Goal: Task Accomplishment & Management: Manage account settings

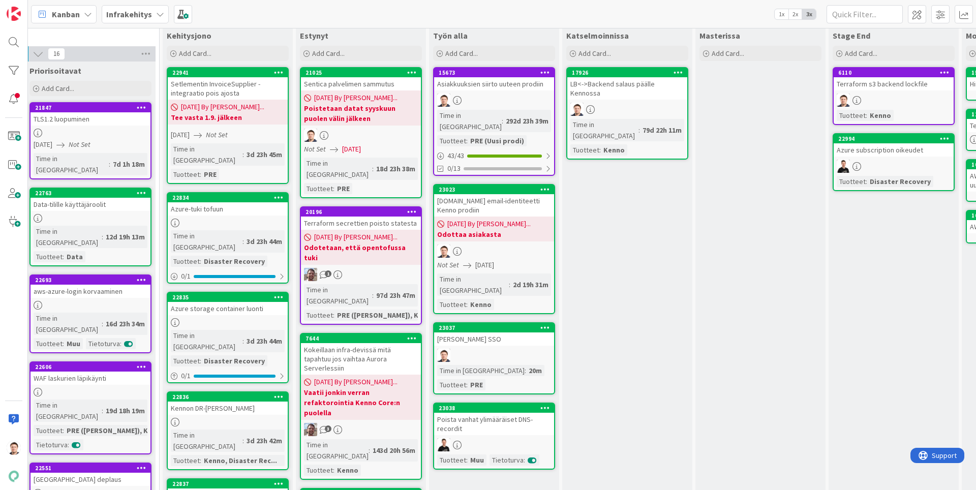
scroll to position [0, 277]
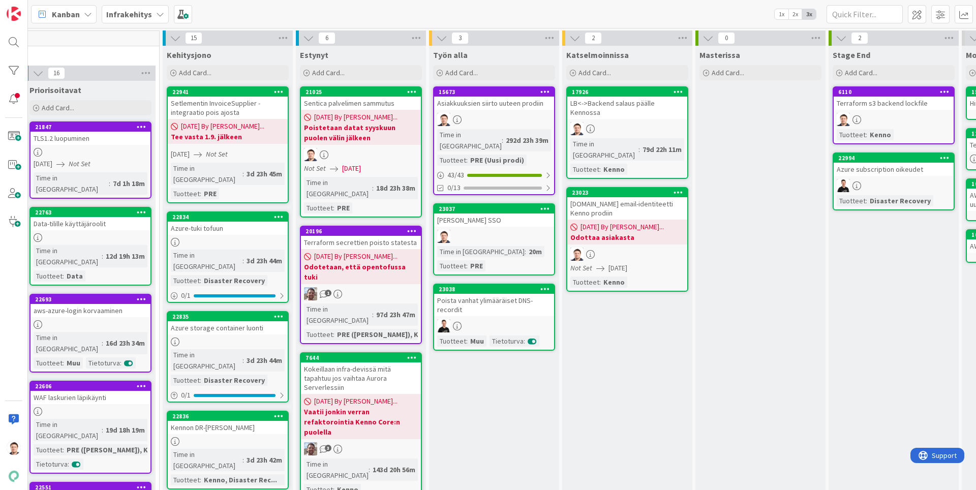
click at [587, 220] on div "[DATE] By [PERSON_NAME]... Odottaa asiakasta" at bounding box center [628, 232] width 120 height 25
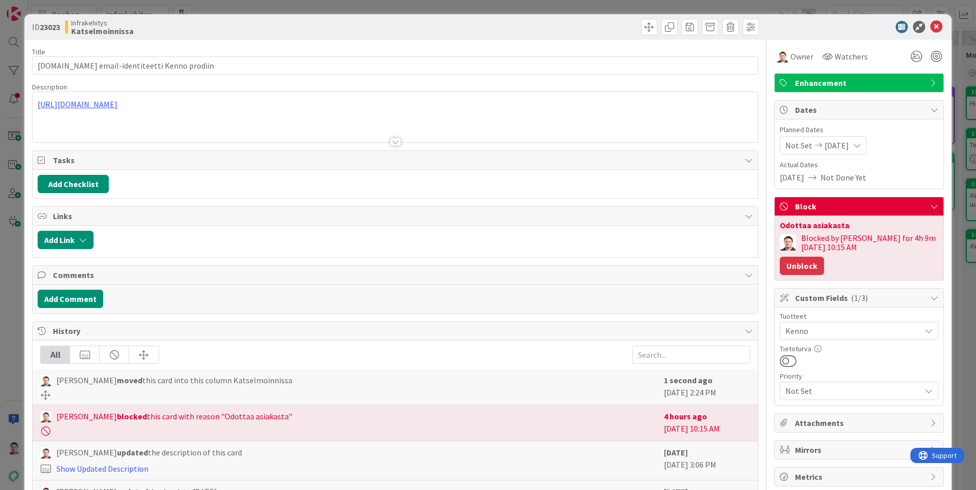
click at [805, 265] on button "Unblock" at bounding box center [802, 266] width 44 height 18
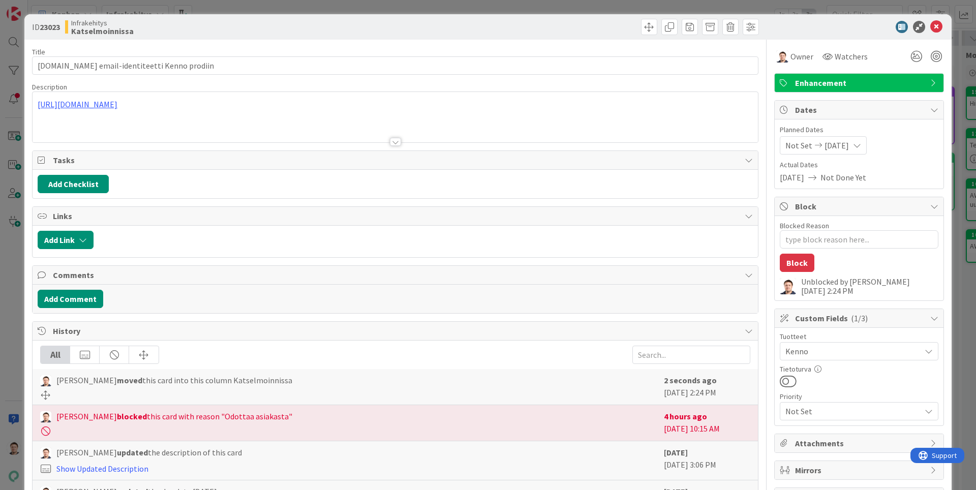
click at [933, 30] on icon at bounding box center [937, 27] width 12 height 12
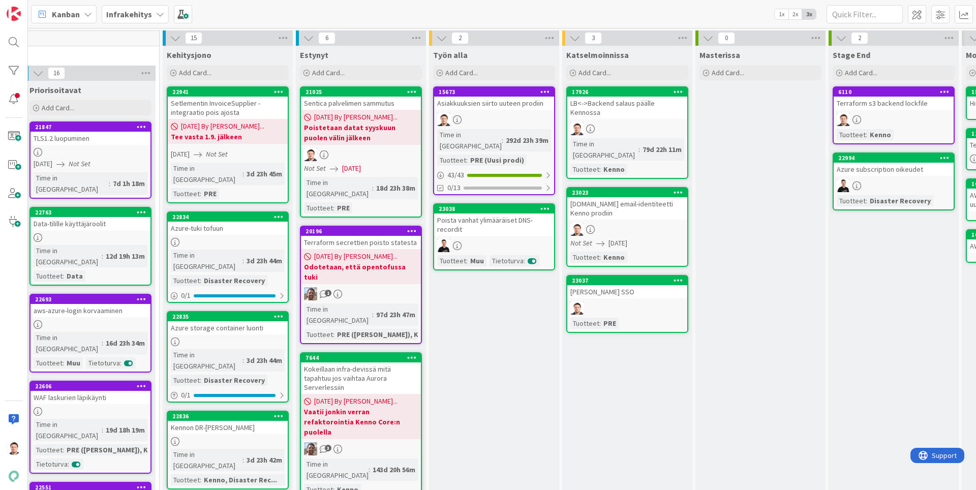
click at [227, 238] on div at bounding box center [228, 242] width 120 height 9
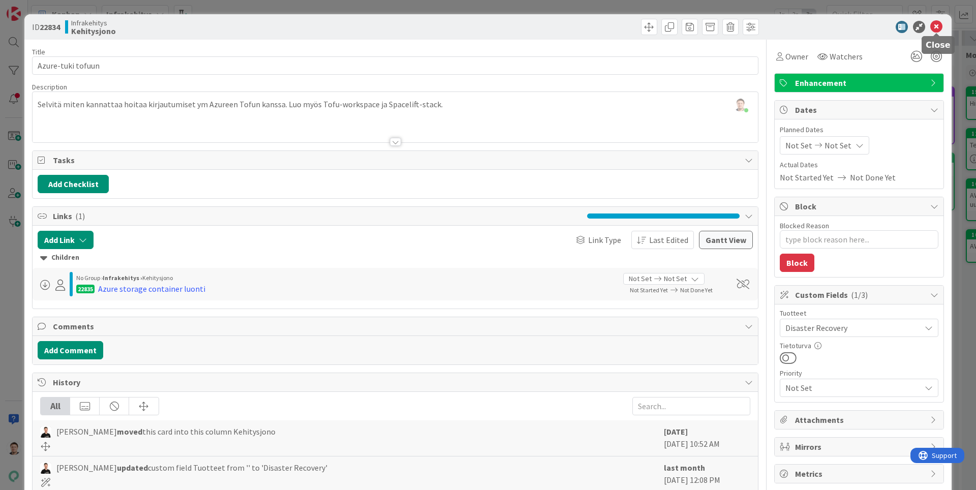
click at [934, 21] on icon at bounding box center [937, 27] width 12 height 12
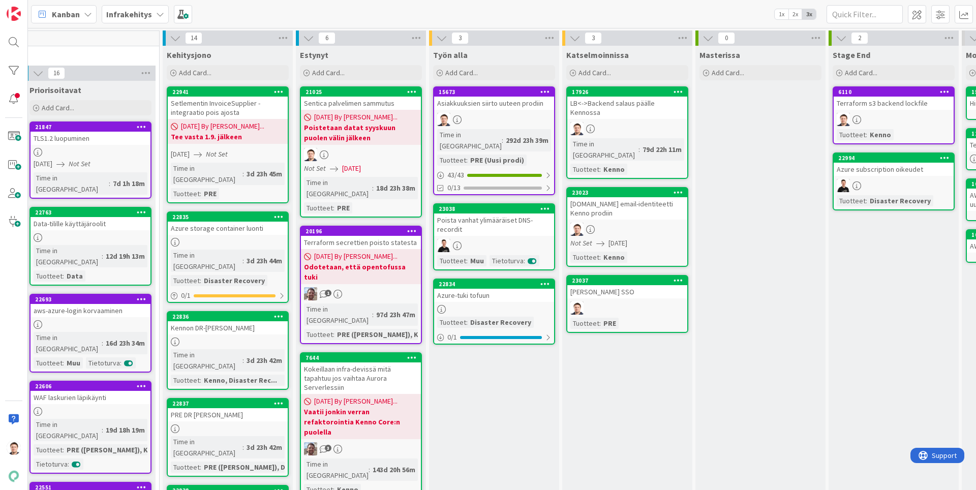
click at [491, 291] on link "22834 Azure-tuki tofuun Tuotteet : Disaster Recovery 0 / 1" at bounding box center [494, 312] width 122 height 66
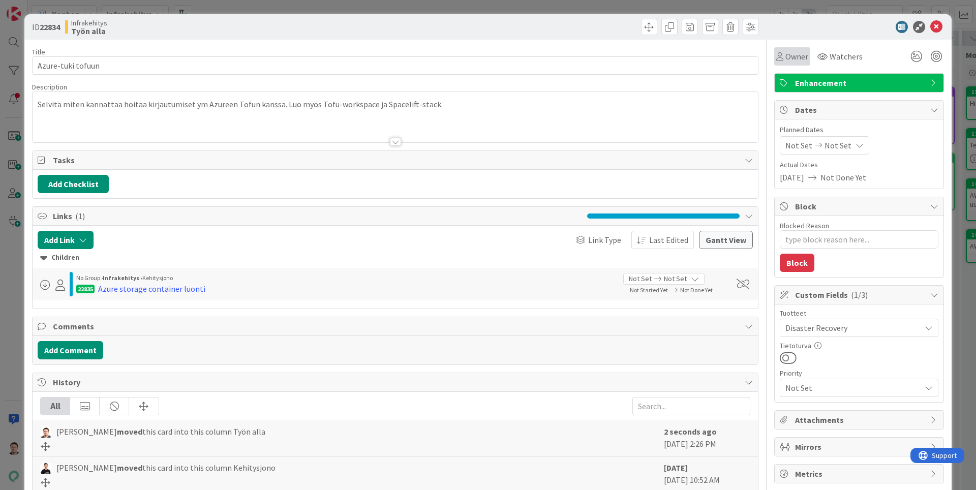
click at [803, 63] on div "Owner" at bounding box center [793, 56] width 36 height 18
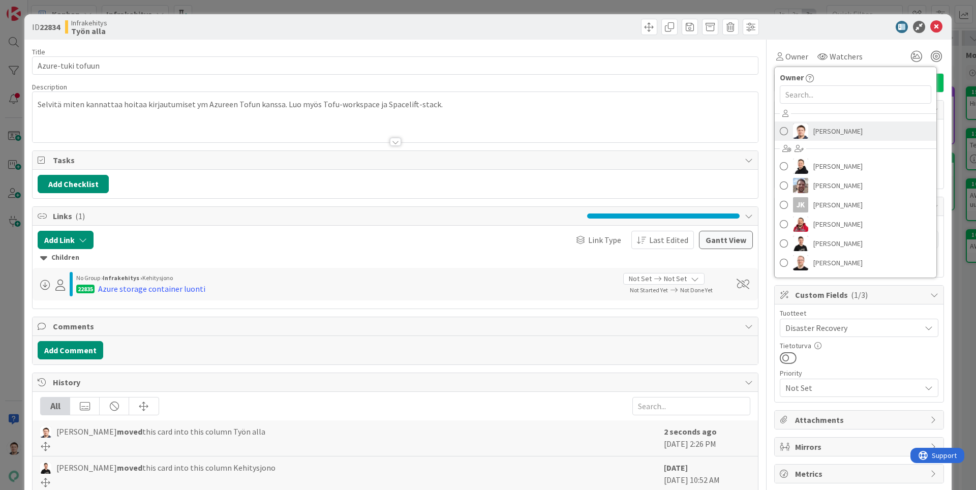
click at [842, 125] on span "[PERSON_NAME]" at bounding box center [838, 131] width 49 height 15
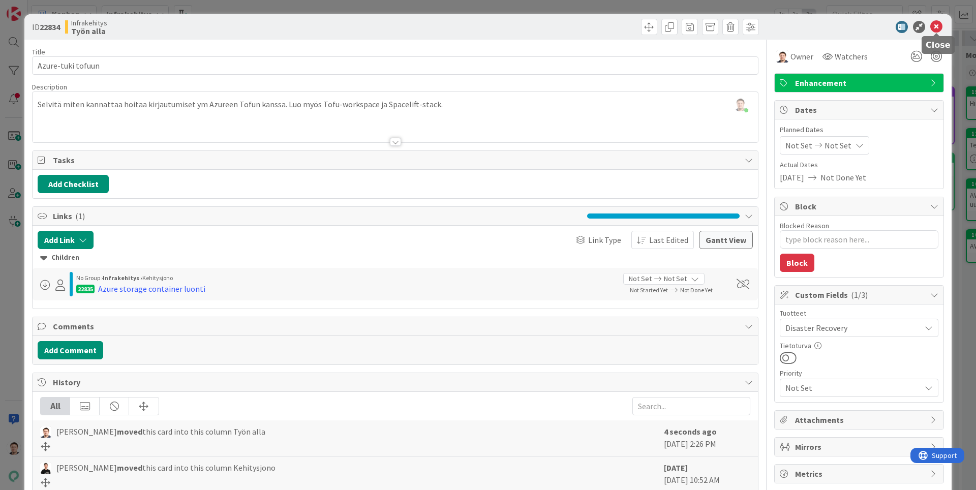
click at [941, 22] on icon at bounding box center [937, 27] width 12 height 12
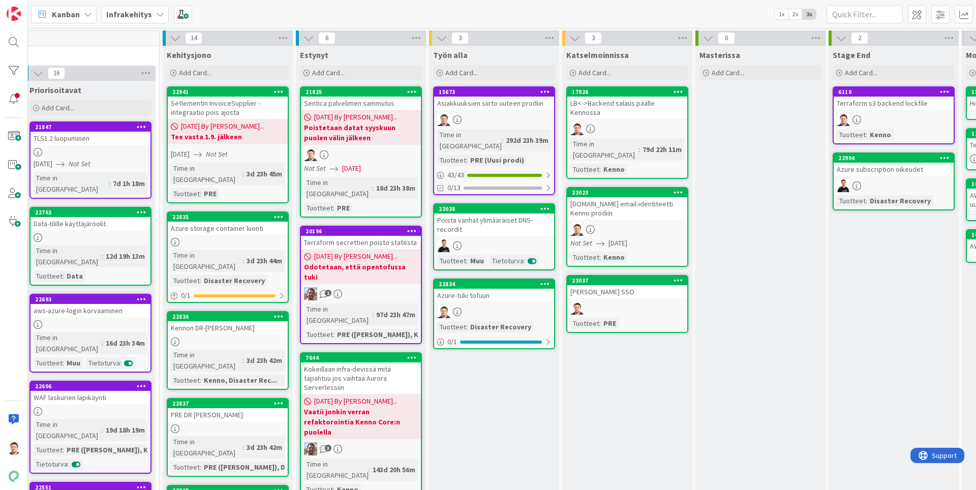
click at [514, 290] on div "Azure-tuki tofuun" at bounding box center [494, 295] width 120 height 13
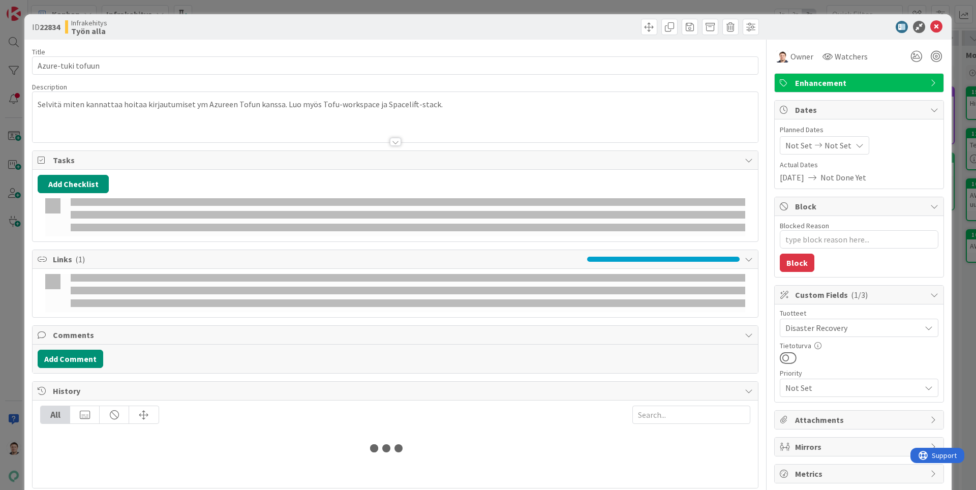
type textarea "x"
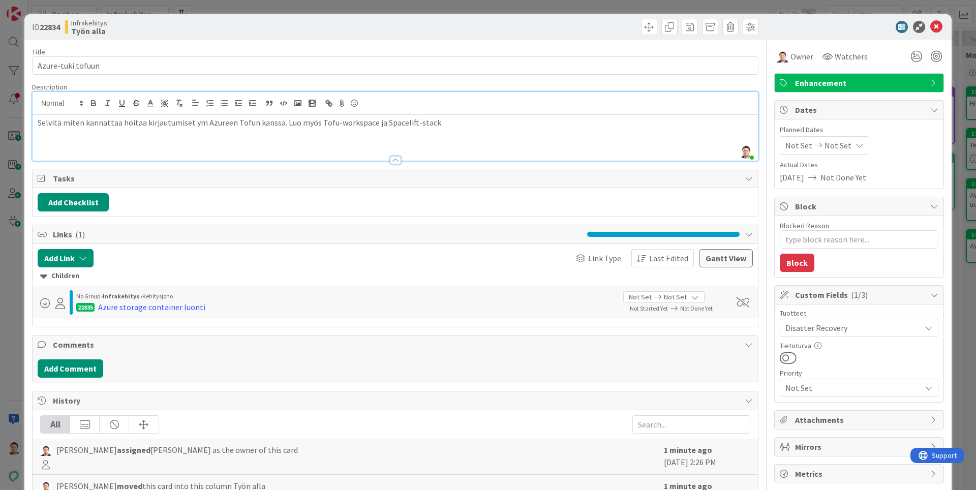
click at [439, 115] on div "Selvitä miten kannattaa hoitaa kirjautumiset ym Azureen Tofun kanssa. Luo myös …" at bounding box center [396, 138] width 726 height 46
